Goal: Information Seeking & Learning: Find specific fact

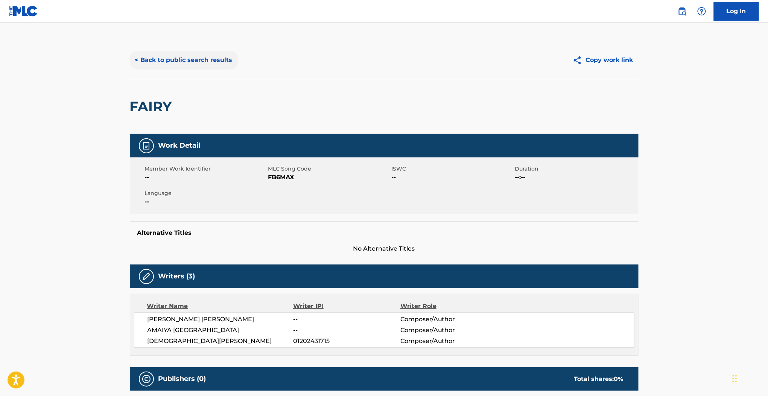
click at [184, 64] on button "< Back to public search results" at bounding box center [184, 60] width 108 height 19
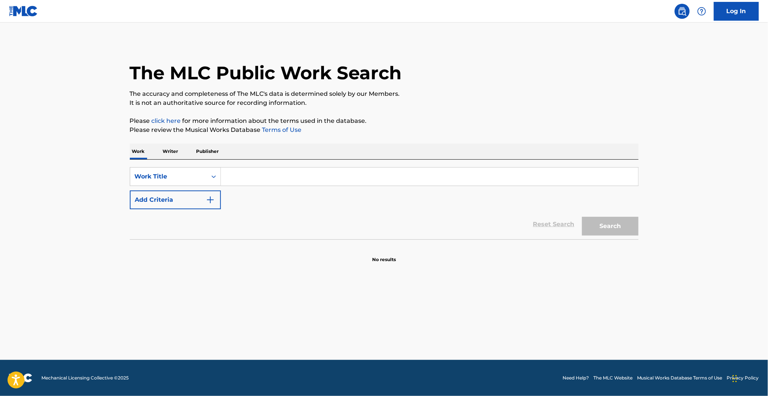
click at [244, 179] on input "Search Form" at bounding box center [429, 177] width 417 height 18
type input "fc02v3"
click at [163, 175] on div "Work Title" at bounding box center [169, 176] width 68 height 9
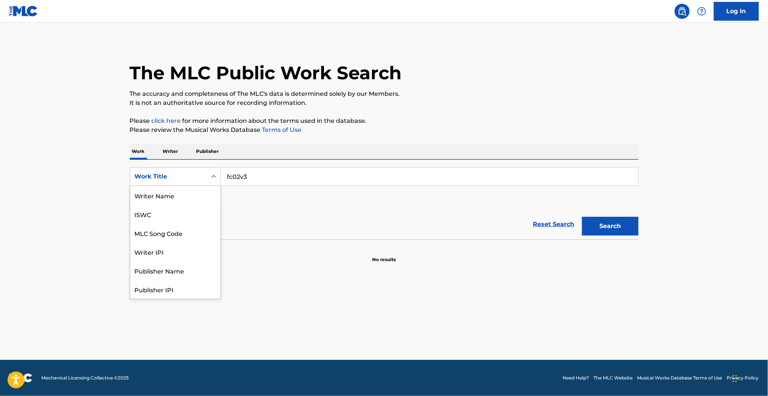
scroll to position [38, 0]
click at [163, 199] on div "MLC Song Code" at bounding box center [175, 195] width 90 height 19
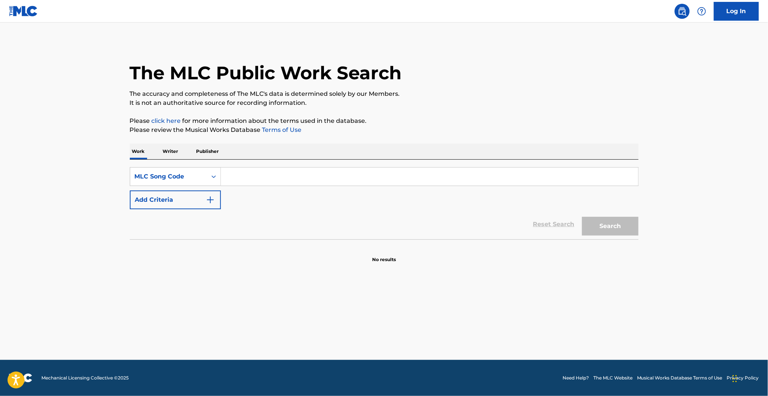
click at [296, 182] on input "Search Form" at bounding box center [429, 177] width 417 height 18
click at [229, 181] on input "Search Form" at bounding box center [429, 177] width 417 height 18
type input "fc02v3"
click at [591, 225] on button "Search" at bounding box center [610, 226] width 56 height 19
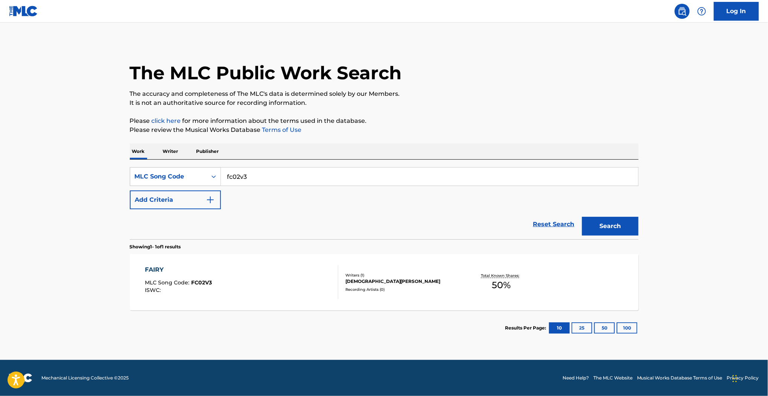
click at [235, 305] on div "FAIRY MLC Song Code : FC02V3 ISWC : Writers ( 1 ) [DEMOGRAPHIC_DATA][PERSON_NAM…" at bounding box center [384, 282] width 509 height 56
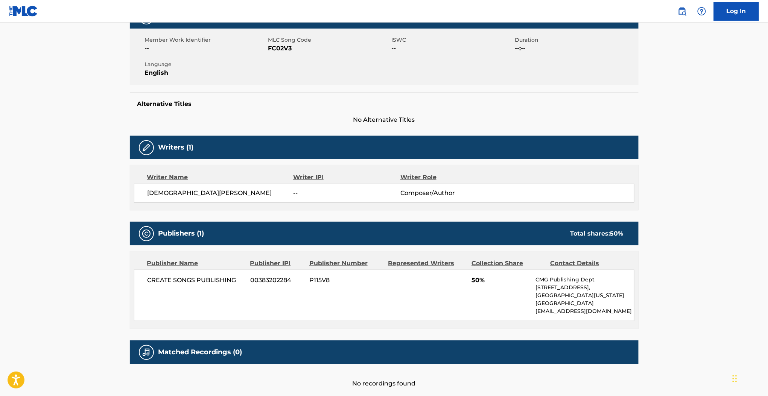
scroll to position [150, 0]
